Goal: Task Accomplishment & Management: Use online tool/utility

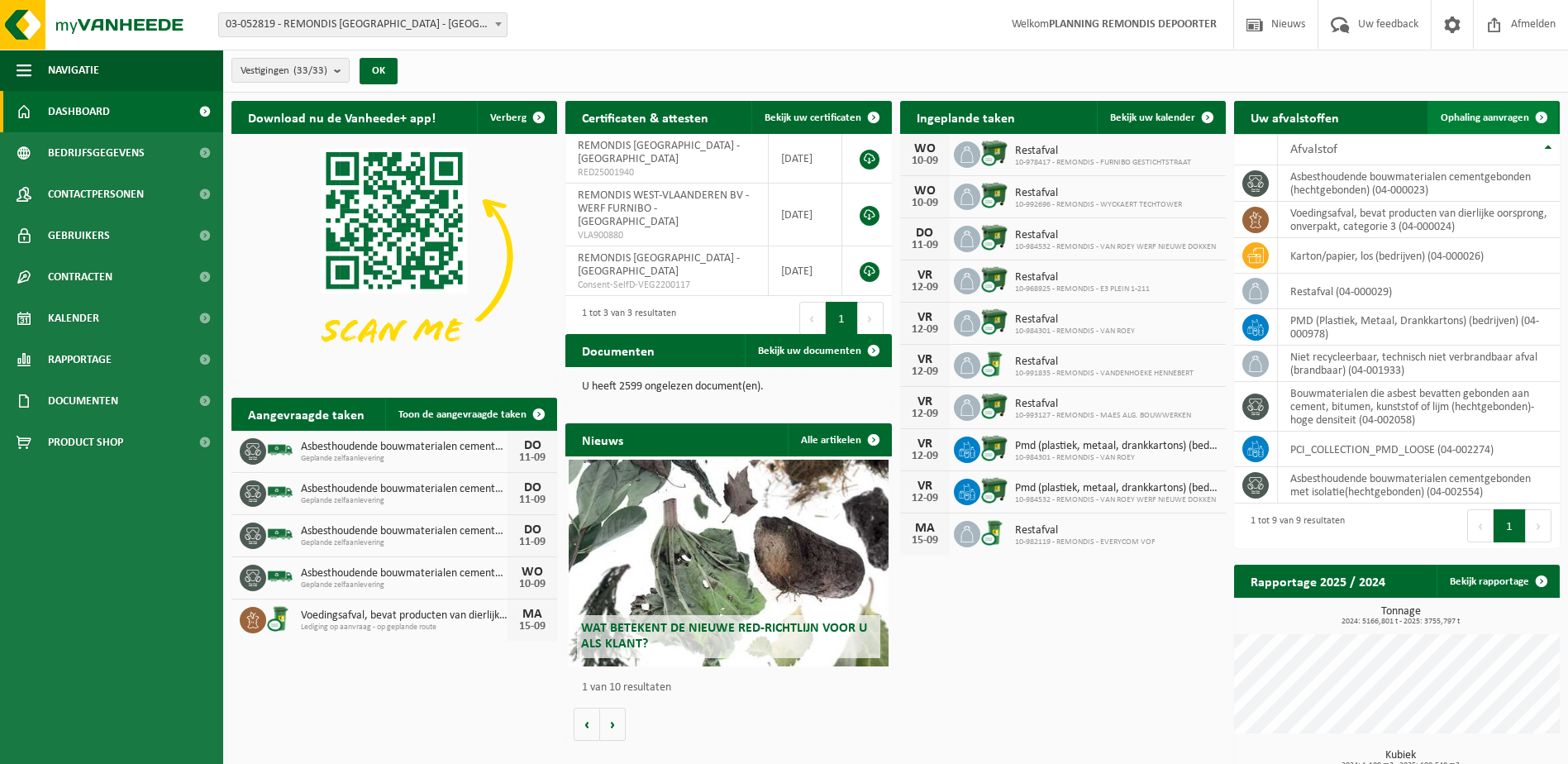
click at [1515, 113] on span "Ophaling aanvragen" at bounding box center [1484, 118] width 88 height 11
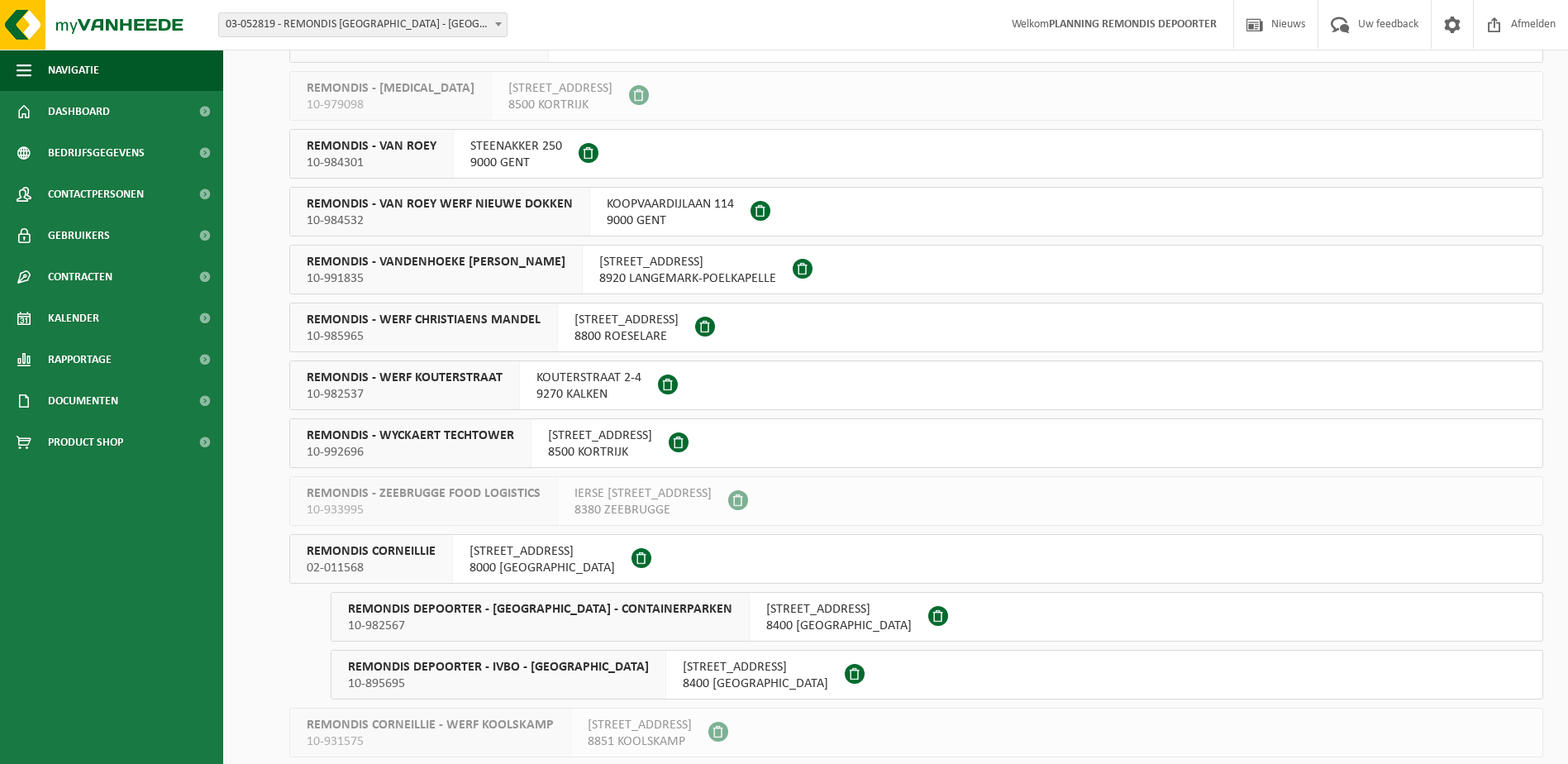
scroll to position [1075, 0]
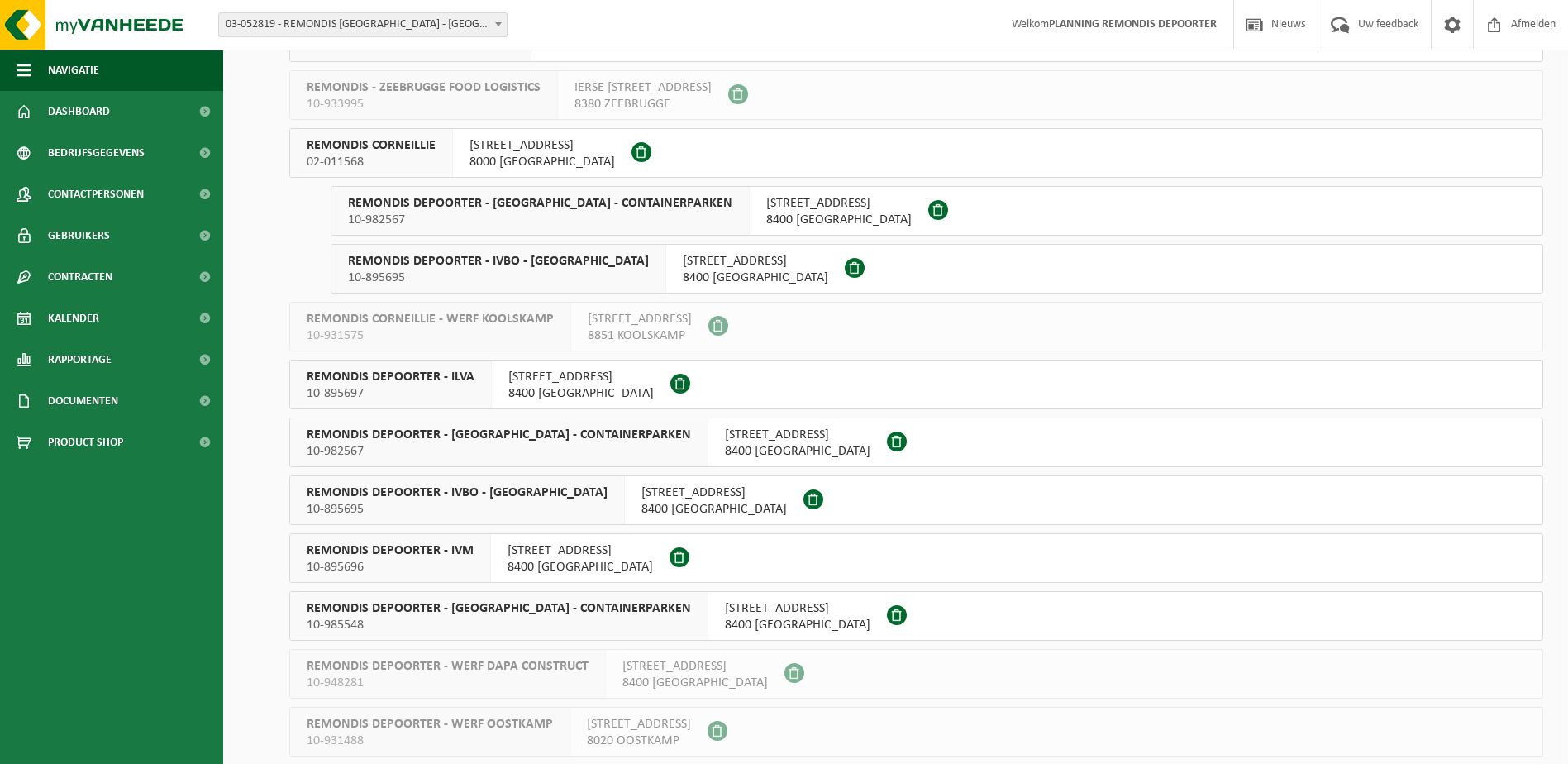
click at [446, 382] on span "REMONDIS DEPOORTER - ILVA" at bounding box center [390, 377] width 168 height 17
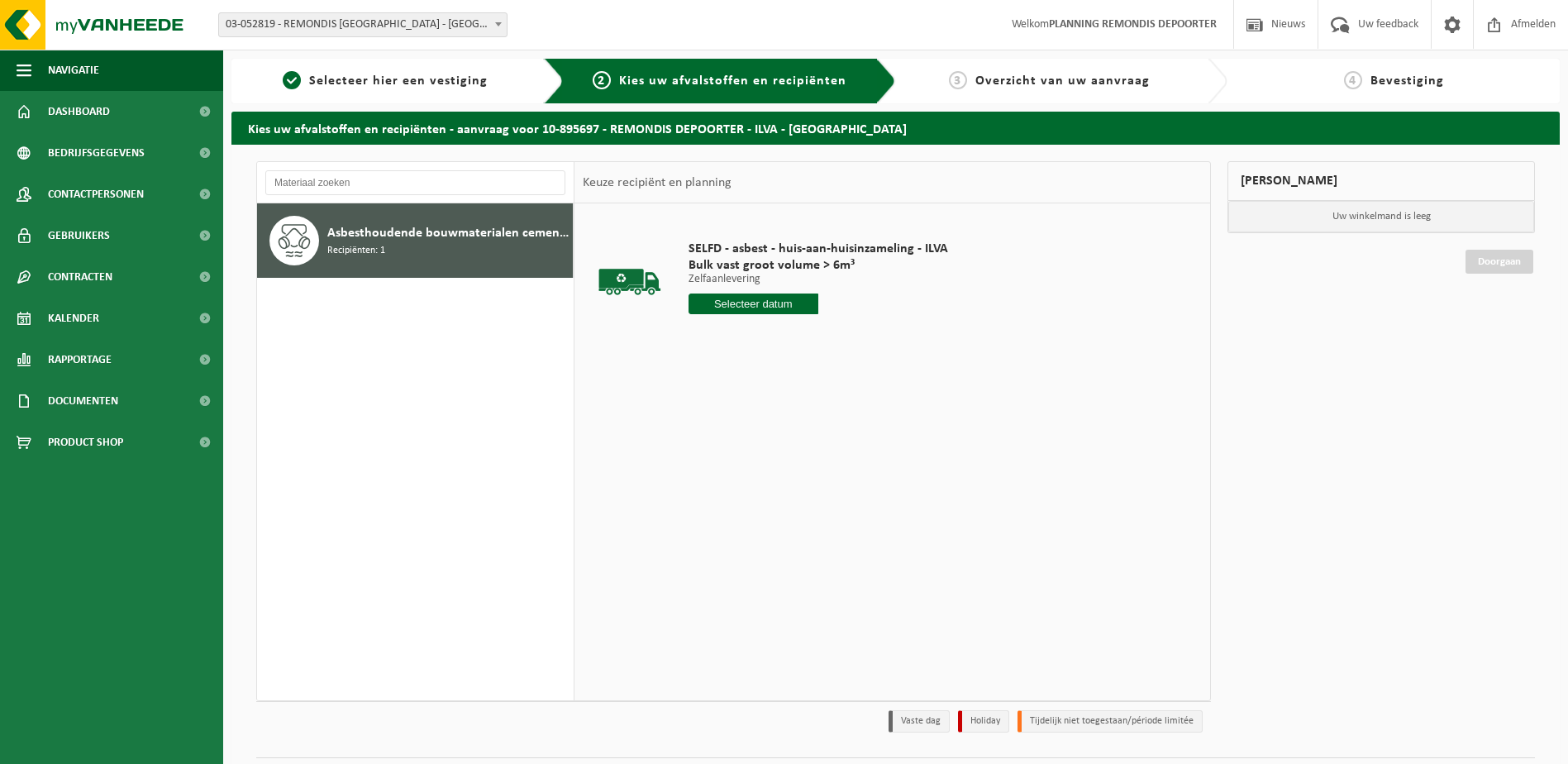
click at [734, 297] on input "text" at bounding box center [753, 304] width 130 height 21
click at [785, 418] on div "11" at bounding box center [791, 424] width 29 height 27
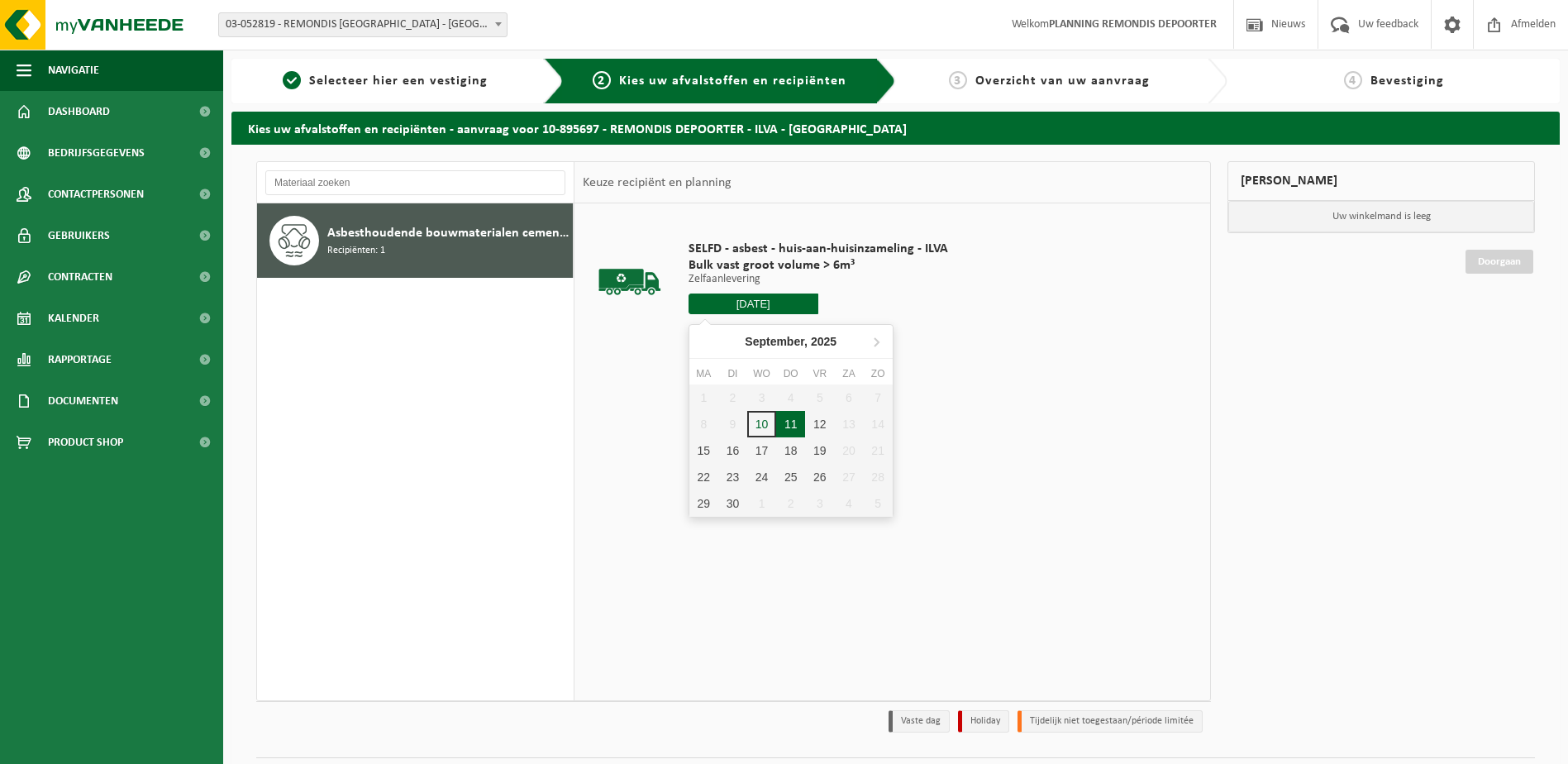
type input "Van 2025-09-11"
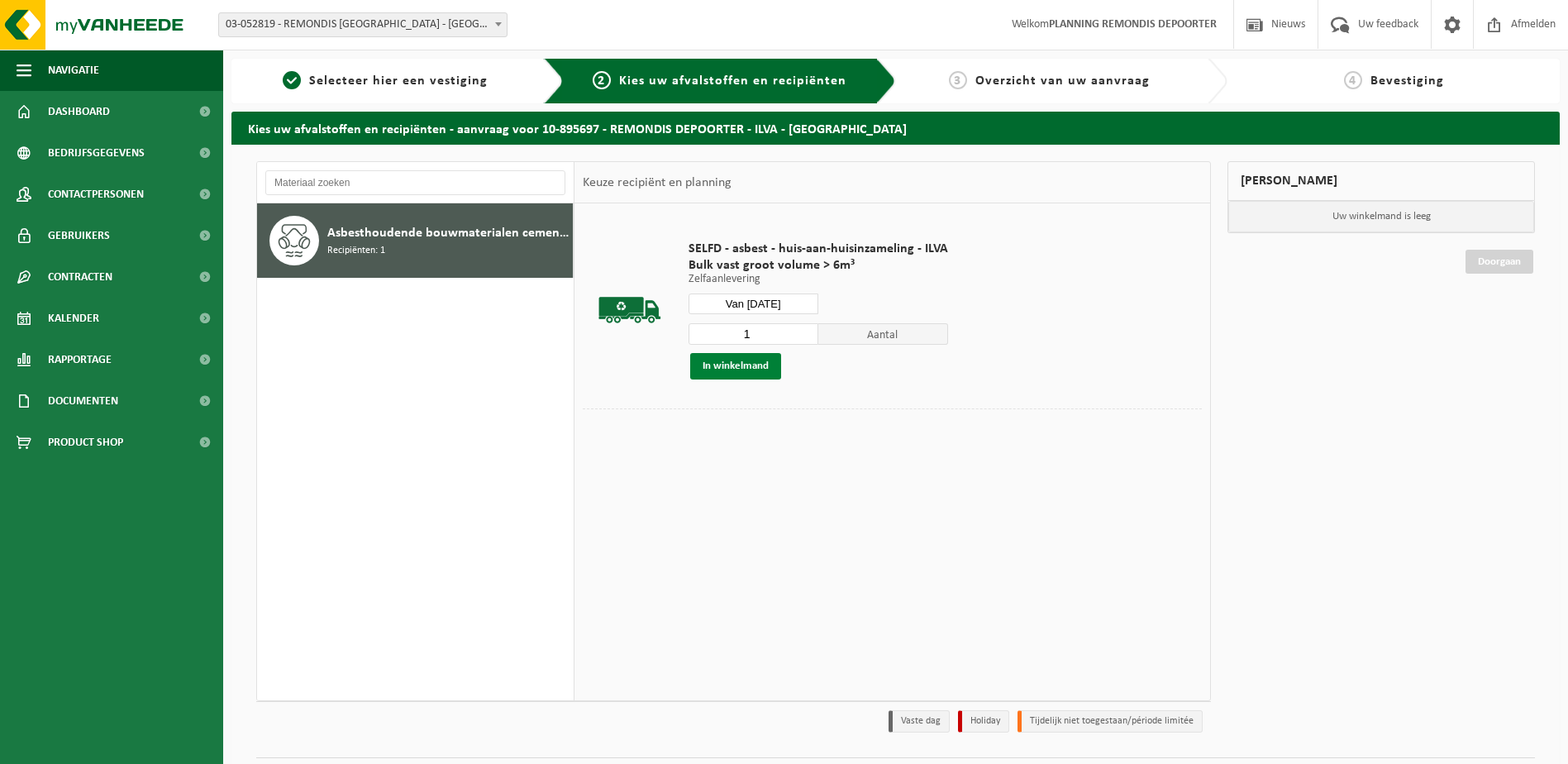
click at [745, 365] on button "In winkelmand" at bounding box center [735, 366] width 91 height 27
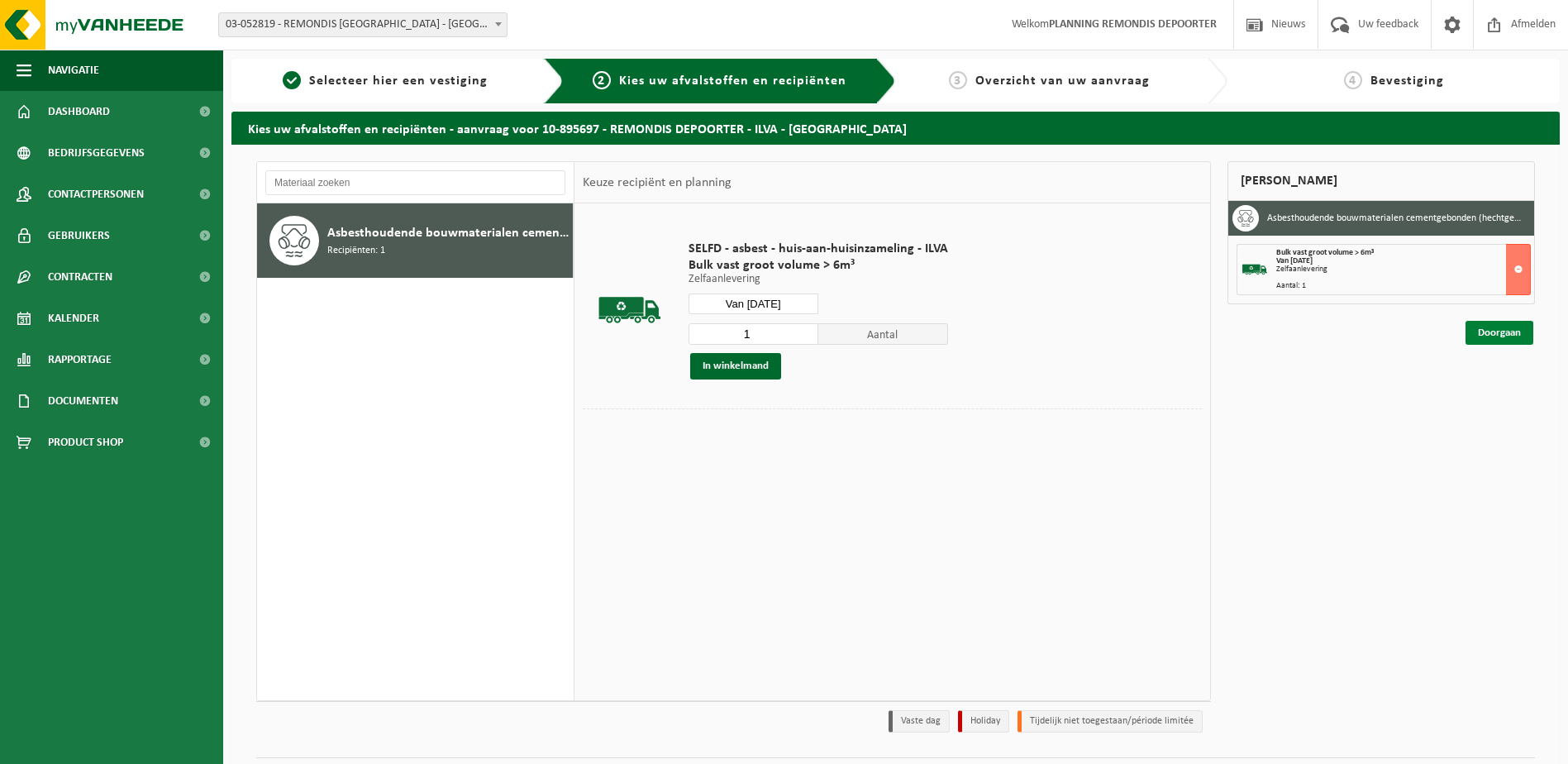
click at [1506, 324] on link "Doorgaan" at bounding box center [1499, 332] width 68 height 24
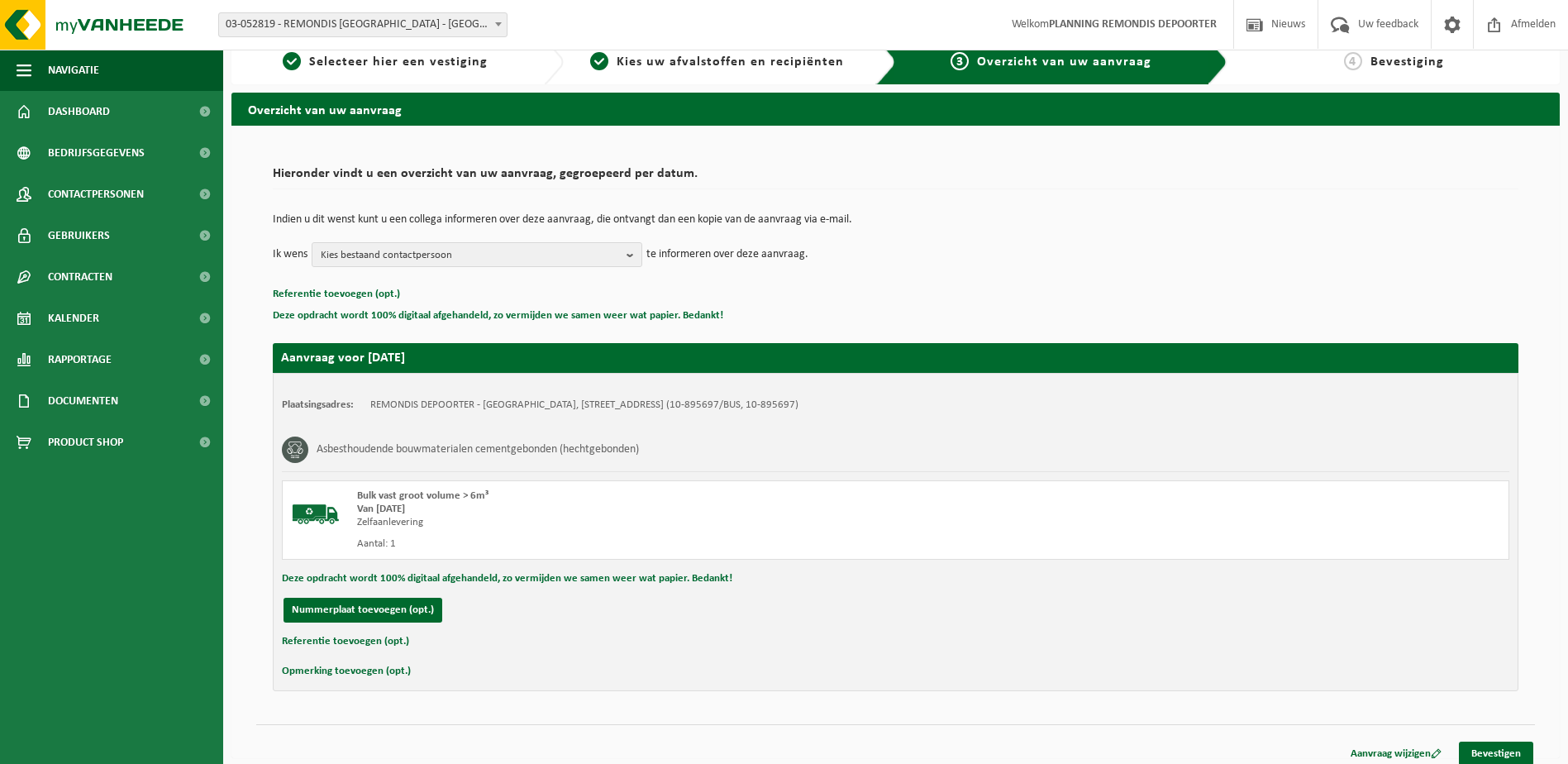
scroll to position [29, 0]
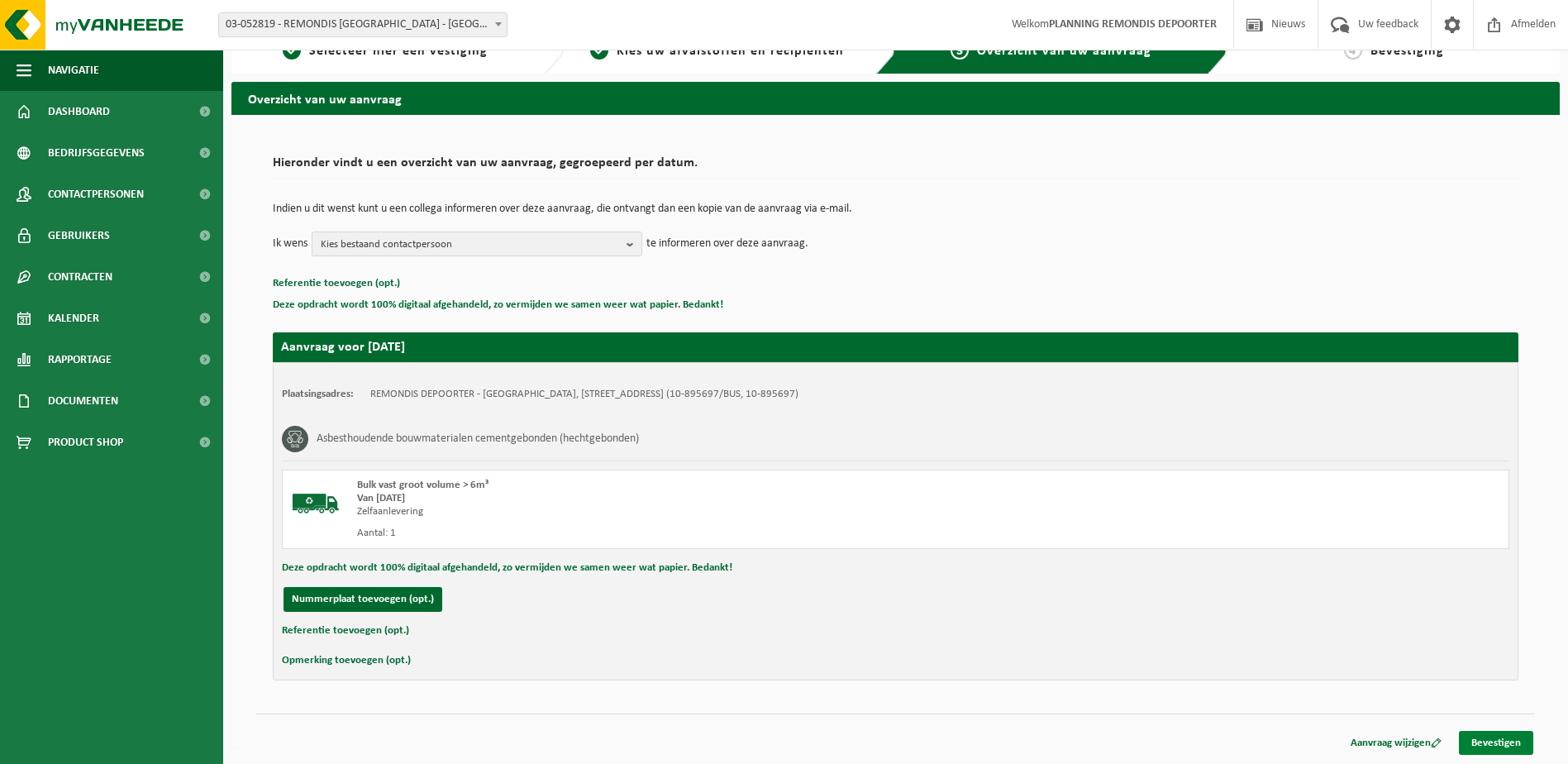
click at [1487, 741] on link "Bevestigen" at bounding box center [1496, 742] width 75 height 24
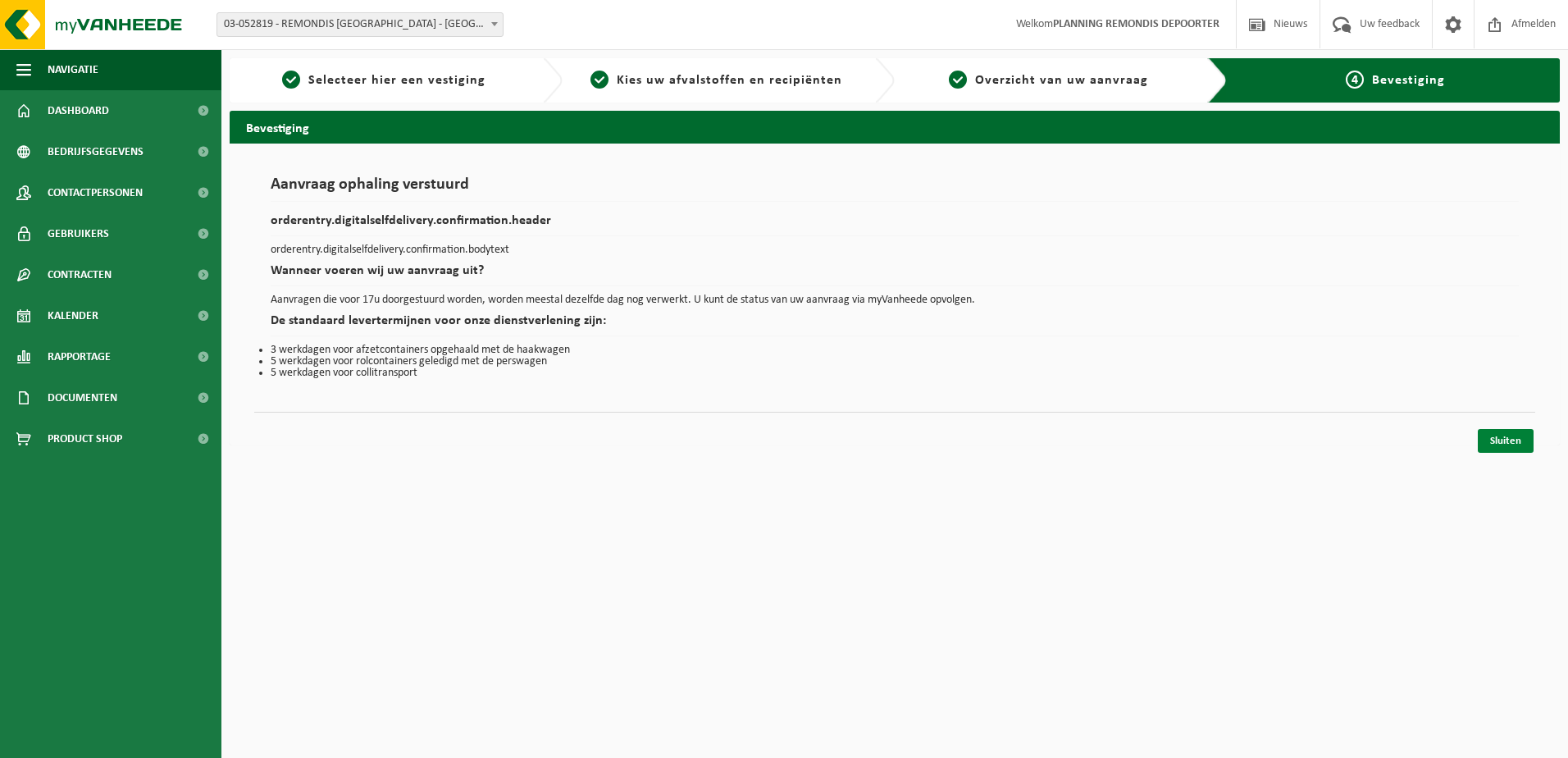
click at [1495, 446] on link "Sluiten" at bounding box center [1505, 441] width 56 height 24
